Goal: Download file/media

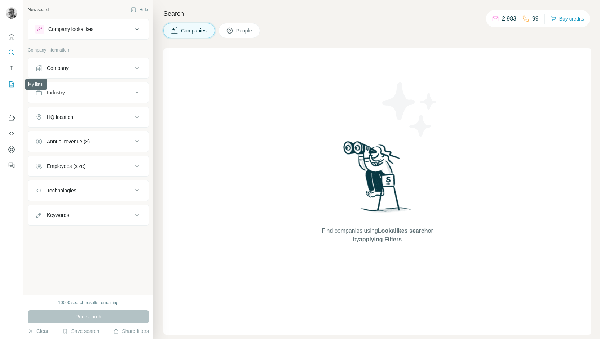
click at [11, 82] on icon "My lists" at bounding box center [11, 84] width 5 height 6
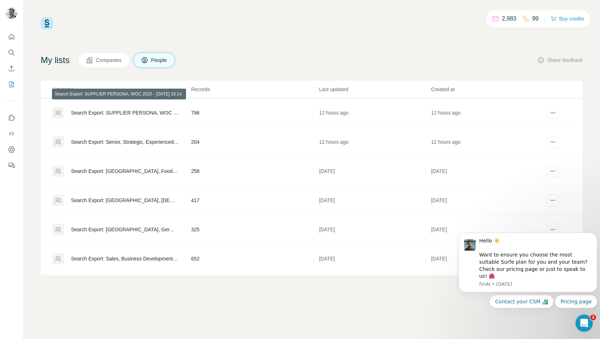
click at [134, 112] on div "Search Export: SUPPLIER PERSONA, WOC 2025 - [DATE] 10:14" at bounding box center [125, 112] width 108 height 7
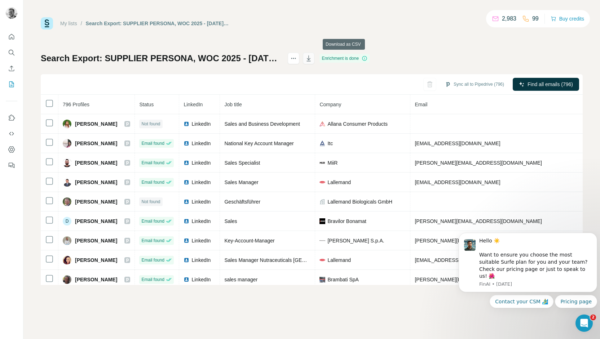
click at [312, 59] on icon "button" at bounding box center [308, 58] width 7 height 7
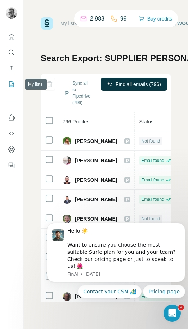
click at [12, 86] on icon "My lists" at bounding box center [11, 84] width 7 height 7
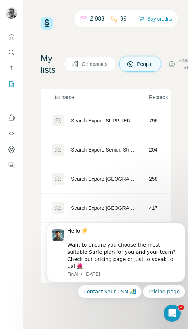
click at [89, 147] on div "Search Export: Senior, Strategic, Experienced Manager, Director, Vice President…" at bounding box center [104, 149] width 66 height 7
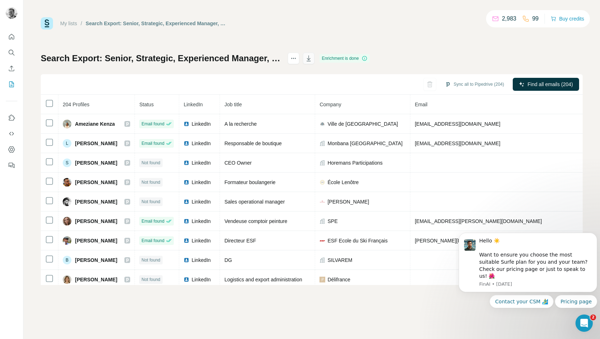
click at [312, 59] on icon "button" at bounding box center [308, 58] width 7 height 7
click at [312, 58] on icon "button" at bounding box center [308, 58] width 7 height 7
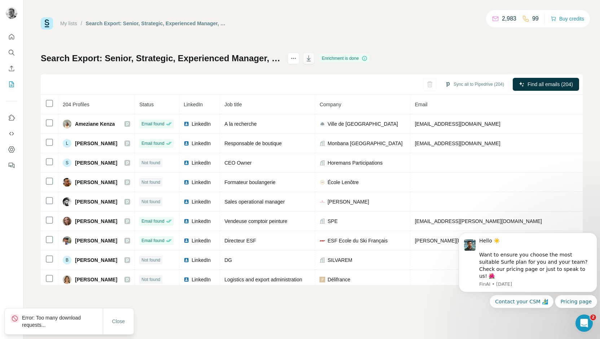
click at [312, 58] on icon "button" at bounding box center [308, 58] width 7 height 7
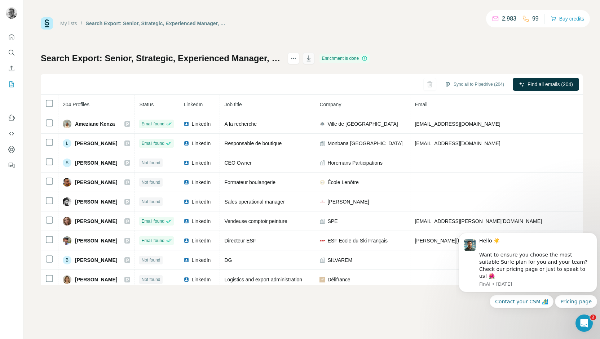
click at [312, 57] on icon "button" at bounding box center [308, 58] width 7 height 7
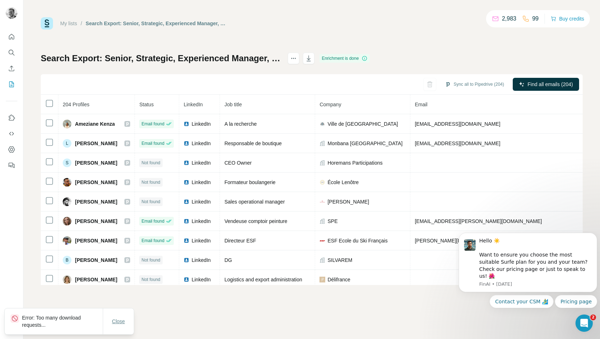
click at [123, 321] on span "Close" at bounding box center [118, 321] width 13 height 7
